Goal: Task Accomplishment & Management: Use online tool/utility

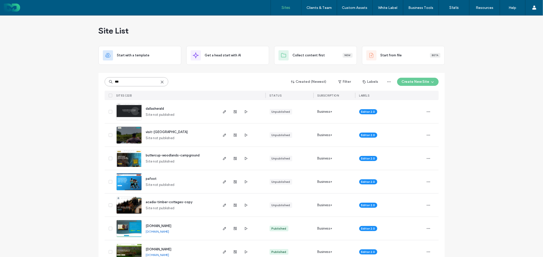
type input "***"
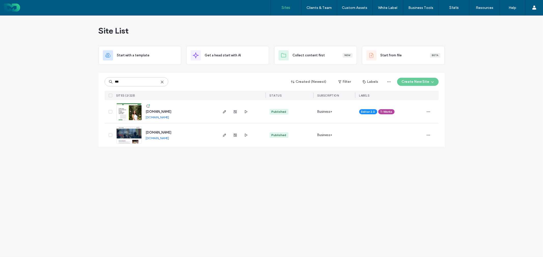
click at [149, 110] on span "www.coaching4fulfillment.com" at bounding box center [159, 112] width 26 height 4
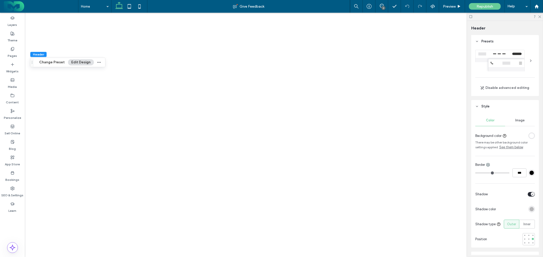
click at [504, 108] on header "Style" at bounding box center [505, 106] width 68 height 13
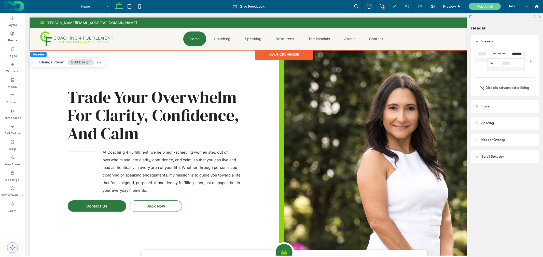
click at [522, 121] on header "Spacing" at bounding box center [505, 123] width 68 height 13
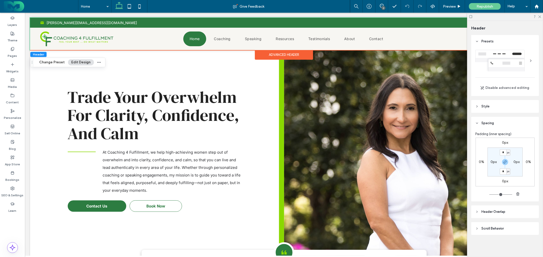
click at [513, 109] on header "Style" at bounding box center [505, 106] width 68 height 13
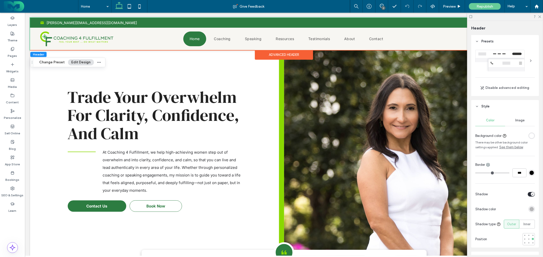
click at [523, 121] on div "Image" at bounding box center [520, 120] width 30 height 11
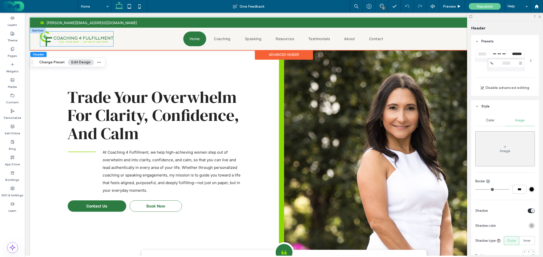
click at [80, 37] on img at bounding box center [76, 38] width 73 height 15
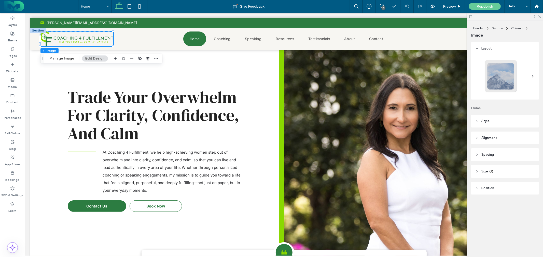
click at [57, 62] on div "Header Section Column Image Manage Image Edit Design" at bounding box center [101, 59] width 122 height 10
click at [69, 56] on button "Manage Image" at bounding box center [62, 58] width 32 height 6
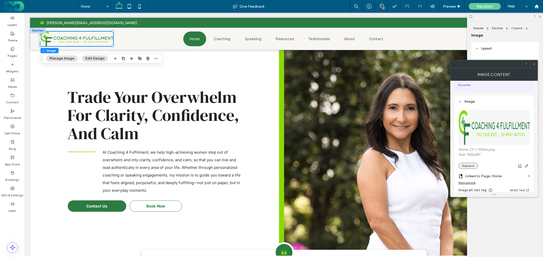
scroll to position [56, 0]
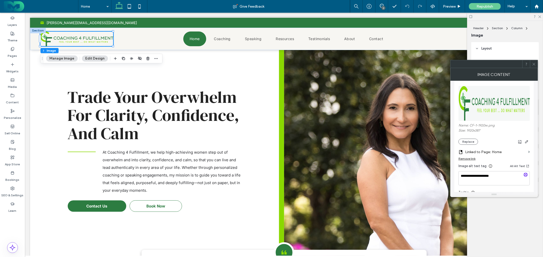
click at [470, 146] on section "Linked to Page: Home" at bounding box center [493, 151] width 71 height 12
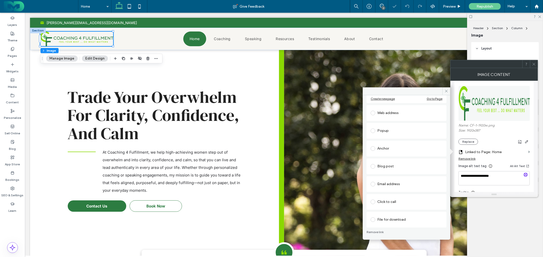
scroll to position [50, 0]
drag, startPoint x: 446, startPoint y: 90, endPoint x: 473, endPoint y: 104, distance: 30.5
click at [446, 90] on icon at bounding box center [446, 91] width 4 height 4
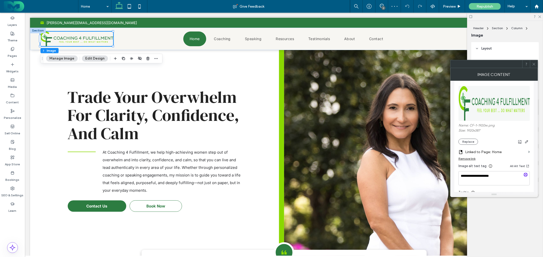
click at [492, 111] on img at bounding box center [494, 103] width 72 height 35
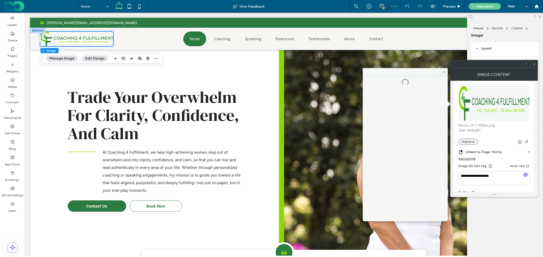
click at [471, 141] on button "Replace" at bounding box center [468, 142] width 20 height 6
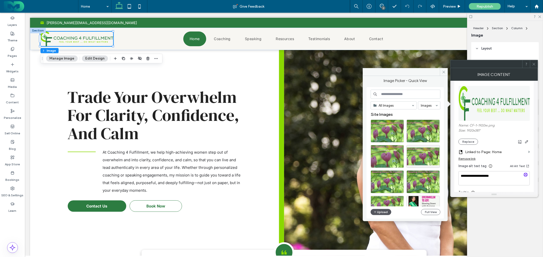
click at [379, 209] on button "Upload" at bounding box center [380, 212] width 21 height 6
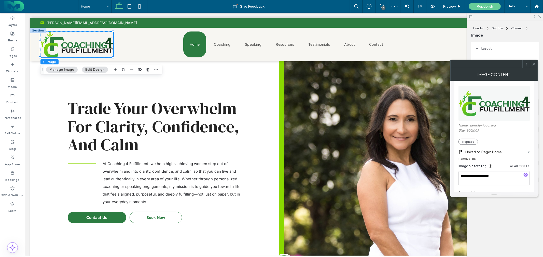
click at [533, 63] on icon at bounding box center [534, 64] width 4 height 4
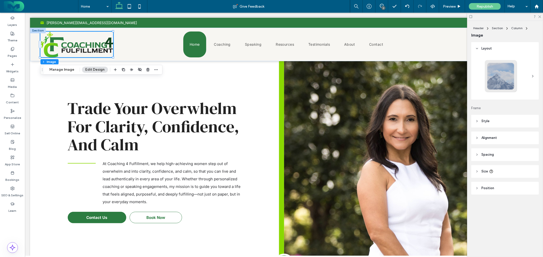
click at [538, 18] on div at bounding box center [505, 17] width 76 height 8
click at [540, 16] on use at bounding box center [539, 17] width 3 height 3
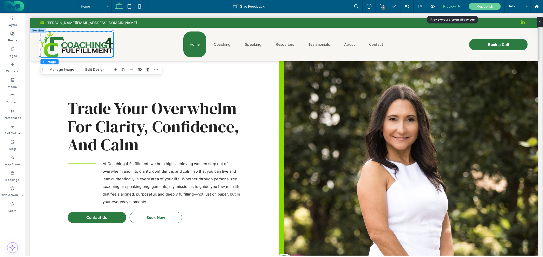
click at [449, 6] on span "Preview" at bounding box center [449, 6] width 13 height 4
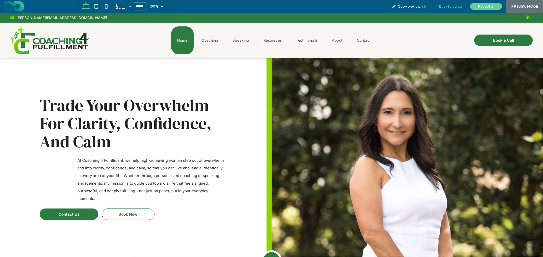
click at [451, 7] on span "Back to editor" at bounding box center [450, 6] width 23 height 4
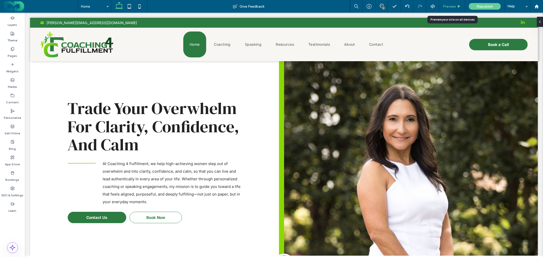
click at [453, 5] on span "Preview" at bounding box center [449, 6] width 13 height 4
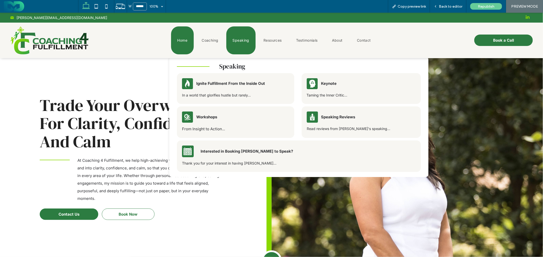
click at [227, 40] on link "Speaking" at bounding box center [240, 40] width 29 height 28
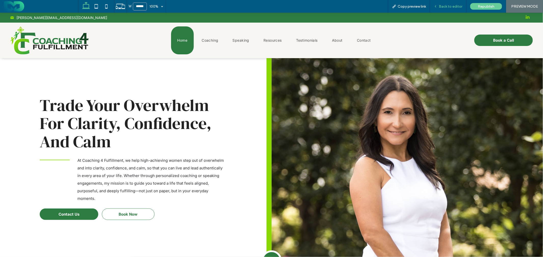
click at [446, 4] on span "Back to editor" at bounding box center [450, 6] width 23 height 4
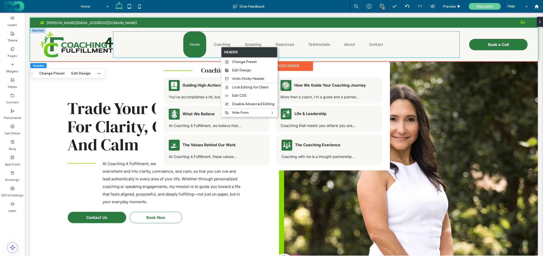
click at [183, 44] on link "Home" at bounding box center [194, 44] width 23 height 26
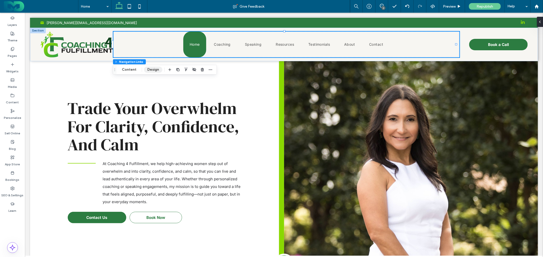
click at [151, 69] on button "Design" at bounding box center [153, 70] width 18 height 6
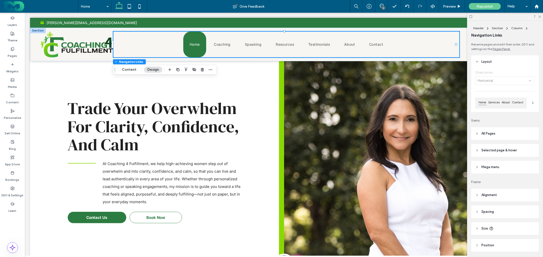
click at [504, 135] on header "All Pages" at bounding box center [505, 133] width 68 height 13
click at [518, 179] on span "Space between items" at bounding box center [500, 179] width 50 height 5
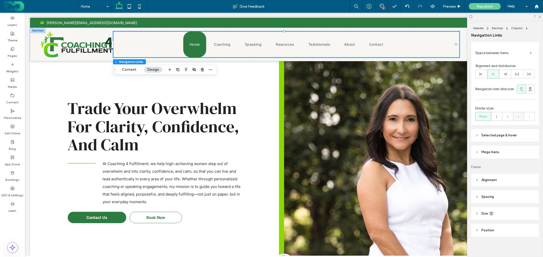
scroll to position [130, 0]
click at [85, 81] on div "Trade Your Overwhelm For Clarity, Confidence, And Calm At Coaching 4 Fulfillmen…" at bounding box center [157, 174] width 254 height 226
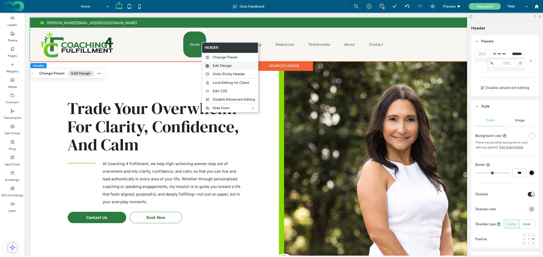
click at [218, 63] on div "Edit Design" at bounding box center [230, 66] width 56 height 8
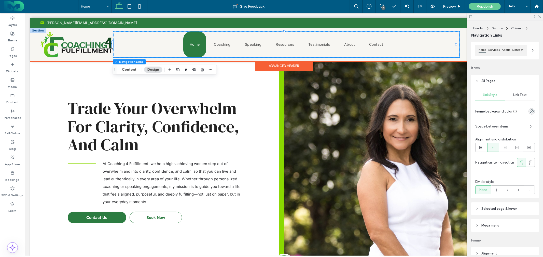
scroll to position [56, 0]
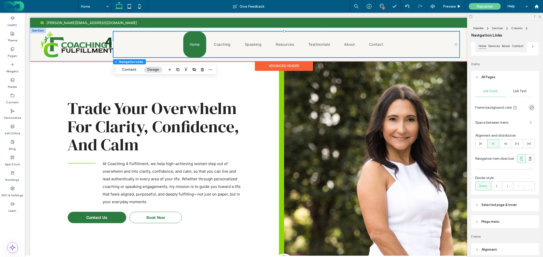
click at [507, 123] on span "Space between items" at bounding box center [500, 122] width 50 height 5
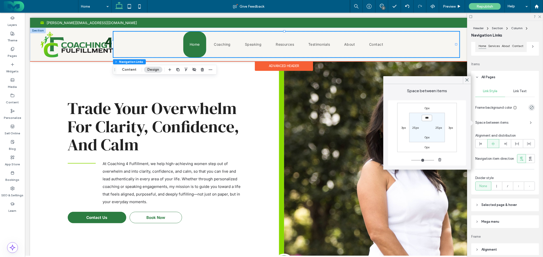
click at [424, 120] on input "***" at bounding box center [427, 118] width 10 height 6
type input "****"
type input "**"
click at [424, 120] on input "****" at bounding box center [427, 118] width 10 height 6
type input "***"
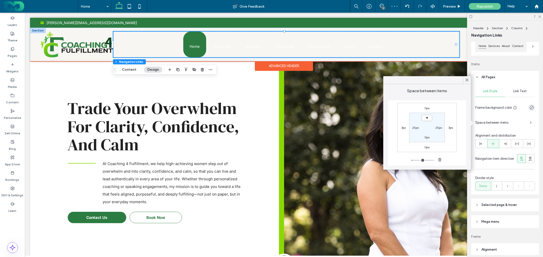
type input "*"
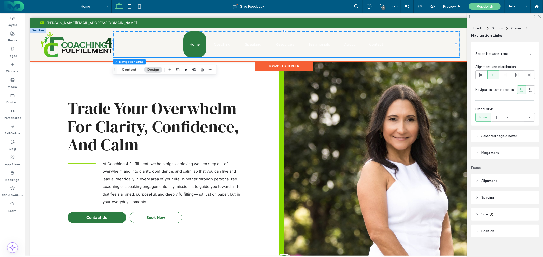
scroll to position [130, 0]
click at [510, 209] on header "Size" at bounding box center [505, 212] width 68 height 13
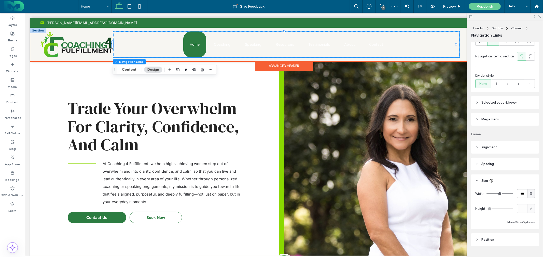
scroll to position [172, 0]
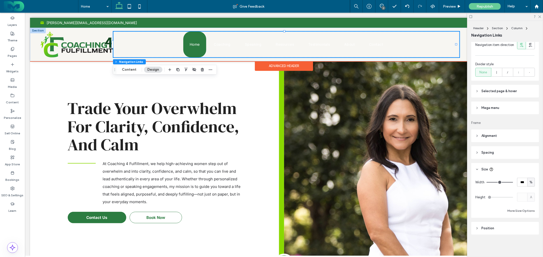
click at [526, 199] on div "A" at bounding box center [526, 197] width 18 height 9
click at [498, 154] on header "Spacing" at bounding box center [505, 153] width 68 height 13
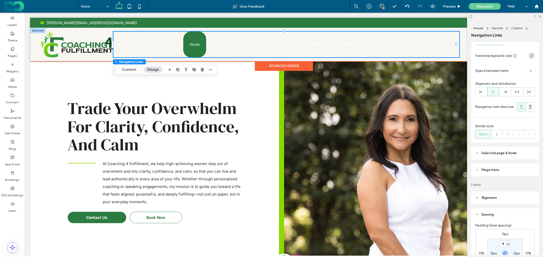
scroll to position [87, 0]
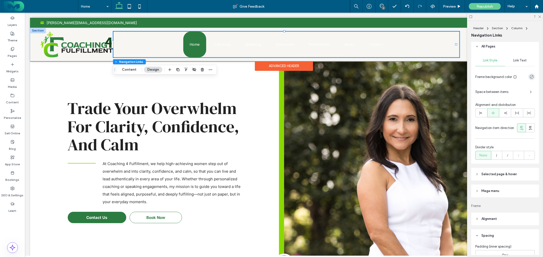
click at [509, 175] on span "Selected page & hover" at bounding box center [498, 174] width 35 height 5
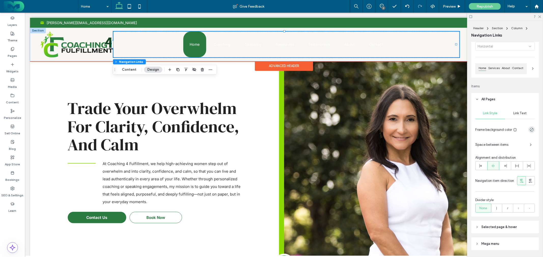
scroll to position [31, 0]
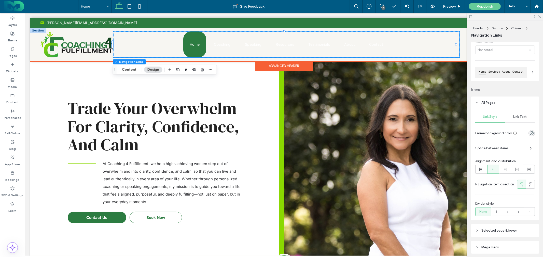
click at [510, 148] on span "Space between items" at bounding box center [500, 148] width 50 height 5
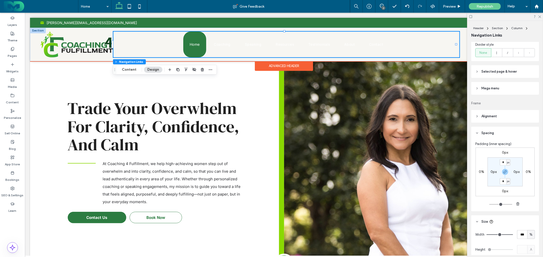
scroll to position [244, 0]
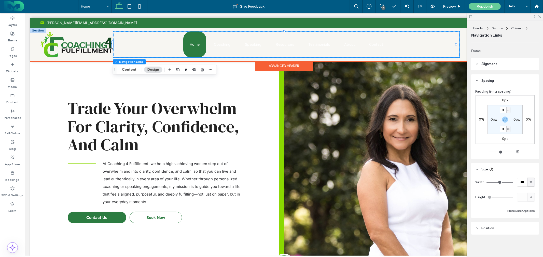
click at [509, 228] on header "Position" at bounding box center [505, 228] width 68 height 13
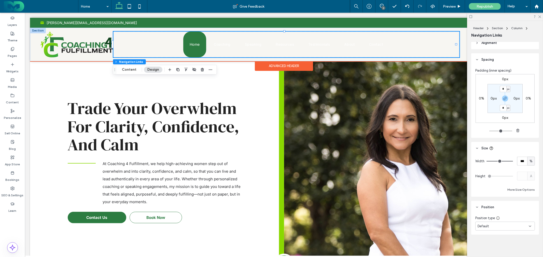
scroll to position [265, 0]
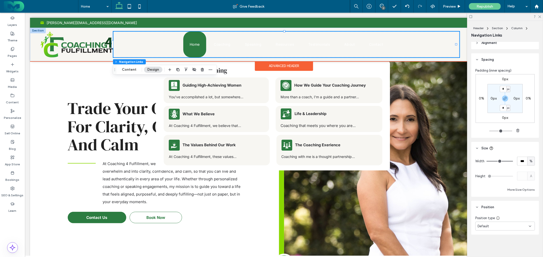
click at [155, 40] on ul "Home Coaching Speaking Resources Testimonials About Contact" at bounding box center [286, 44] width 346 height 26
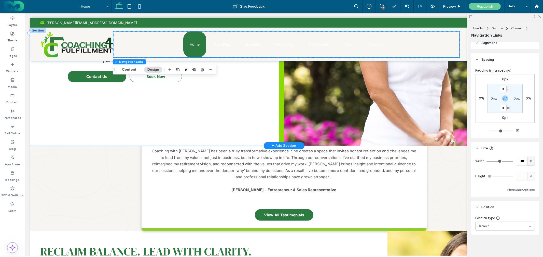
scroll to position [0, 0]
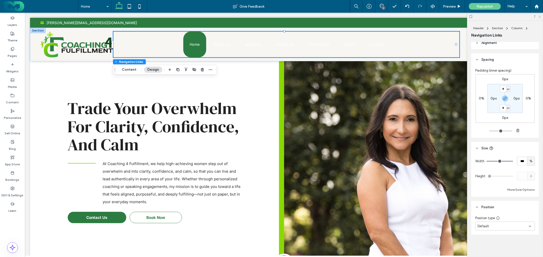
click at [539, 17] on icon at bounding box center [539, 16] width 3 height 3
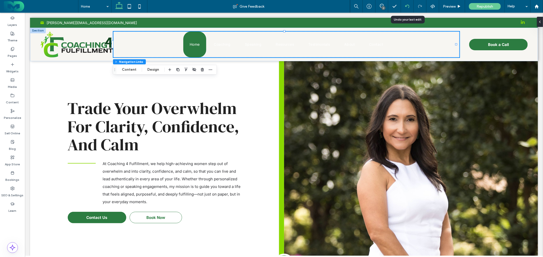
click at [406, 8] on icon at bounding box center [407, 6] width 4 height 4
click at [408, 4] on icon at bounding box center [407, 6] width 4 height 4
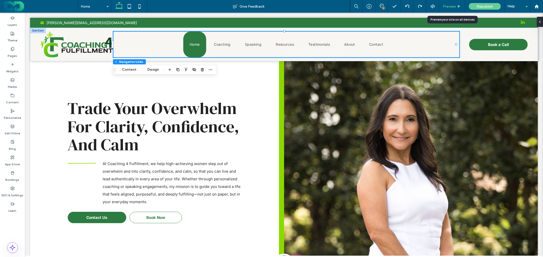
click at [452, 7] on span "Preview" at bounding box center [449, 6] width 13 height 4
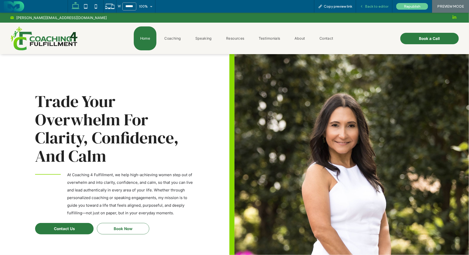
click at [373, 8] on span "Back to editor" at bounding box center [376, 6] width 23 height 4
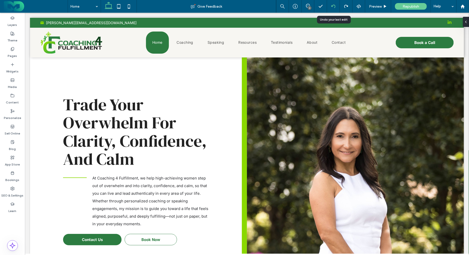
click at [335, 7] on icon at bounding box center [333, 6] width 4 height 4
